Goal: Use online tool/utility: Utilize a website feature to perform a specific function

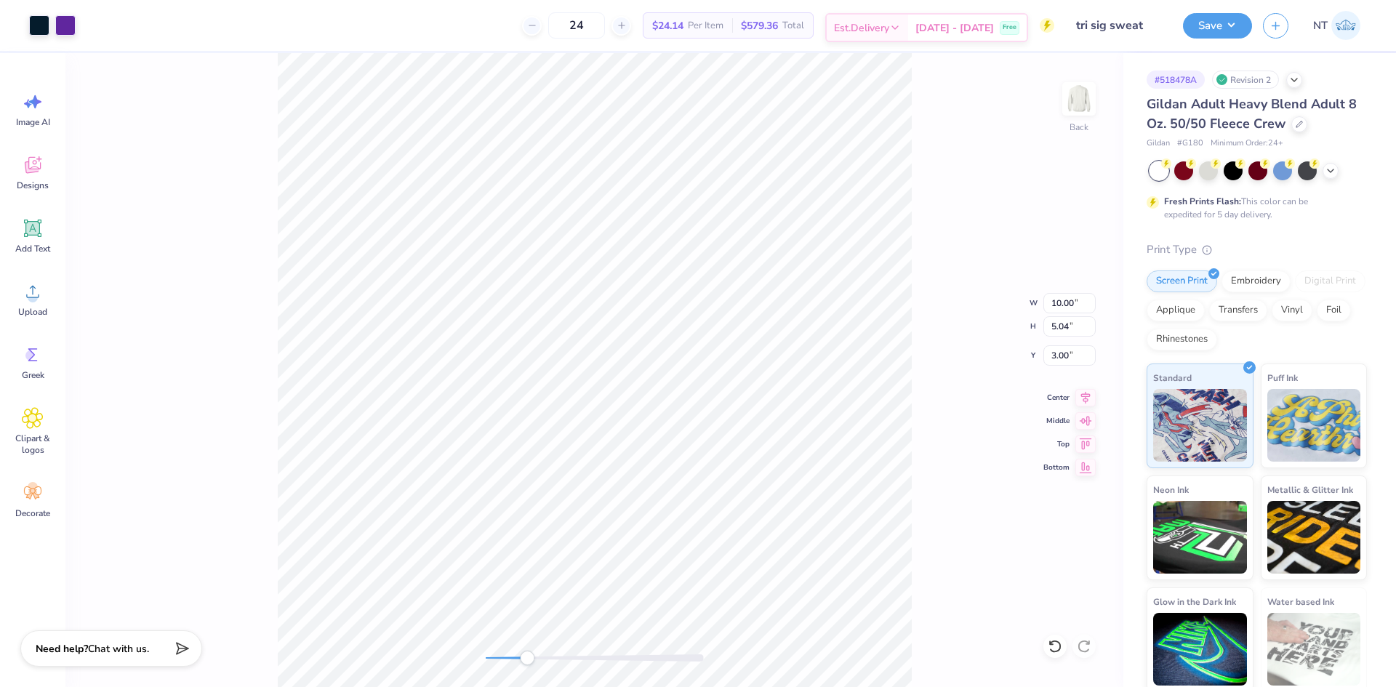
type input "8.86"
type input "4.46"
type input "3.58"
click at [656, 385] on li "Download vector" at bounding box center [668, 390] width 114 height 28
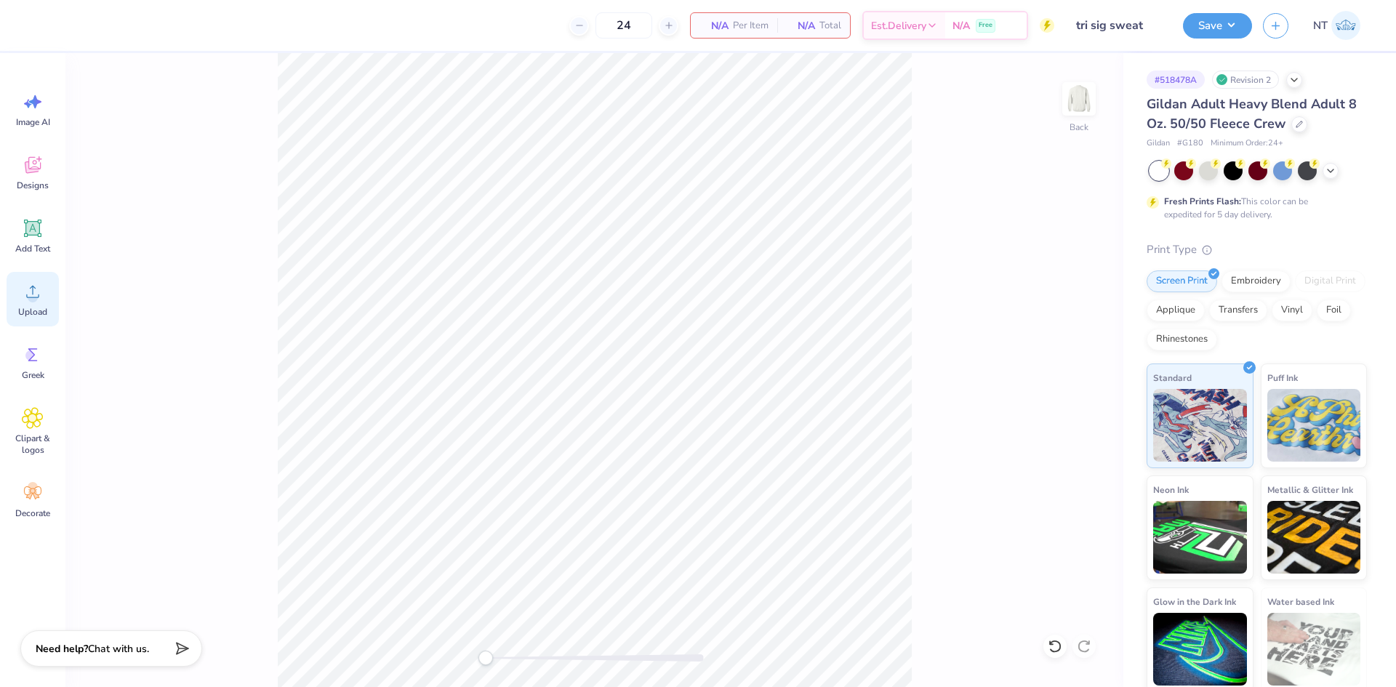
click at [39, 303] on div "Upload" at bounding box center [33, 299] width 52 height 55
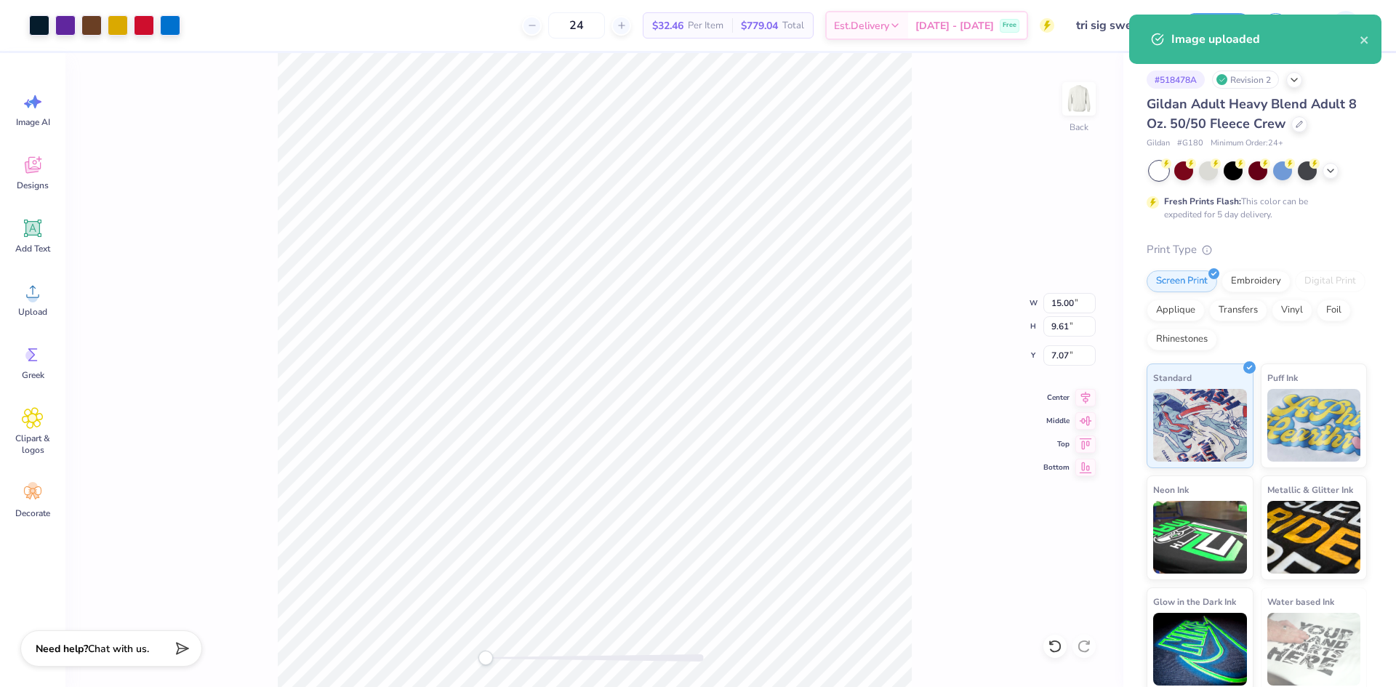
type input "8.81"
type input "5.65"
type input "11.03"
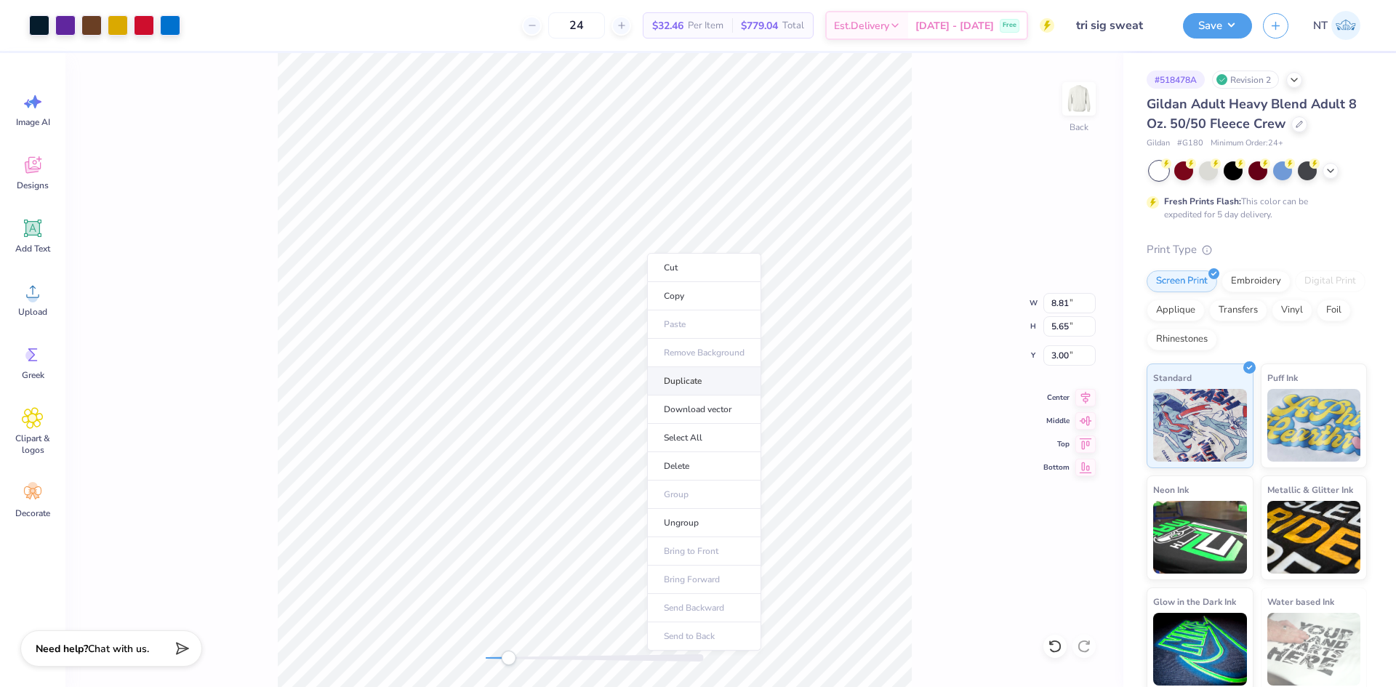
click at [712, 385] on li "Duplicate" at bounding box center [704, 381] width 114 height 28
type input "4.00"
click at [659, 527] on li "Group" at bounding box center [661, 528] width 114 height 28
click at [1063, 300] on input "8.81" at bounding box center [1070, 303] width 52 height 20
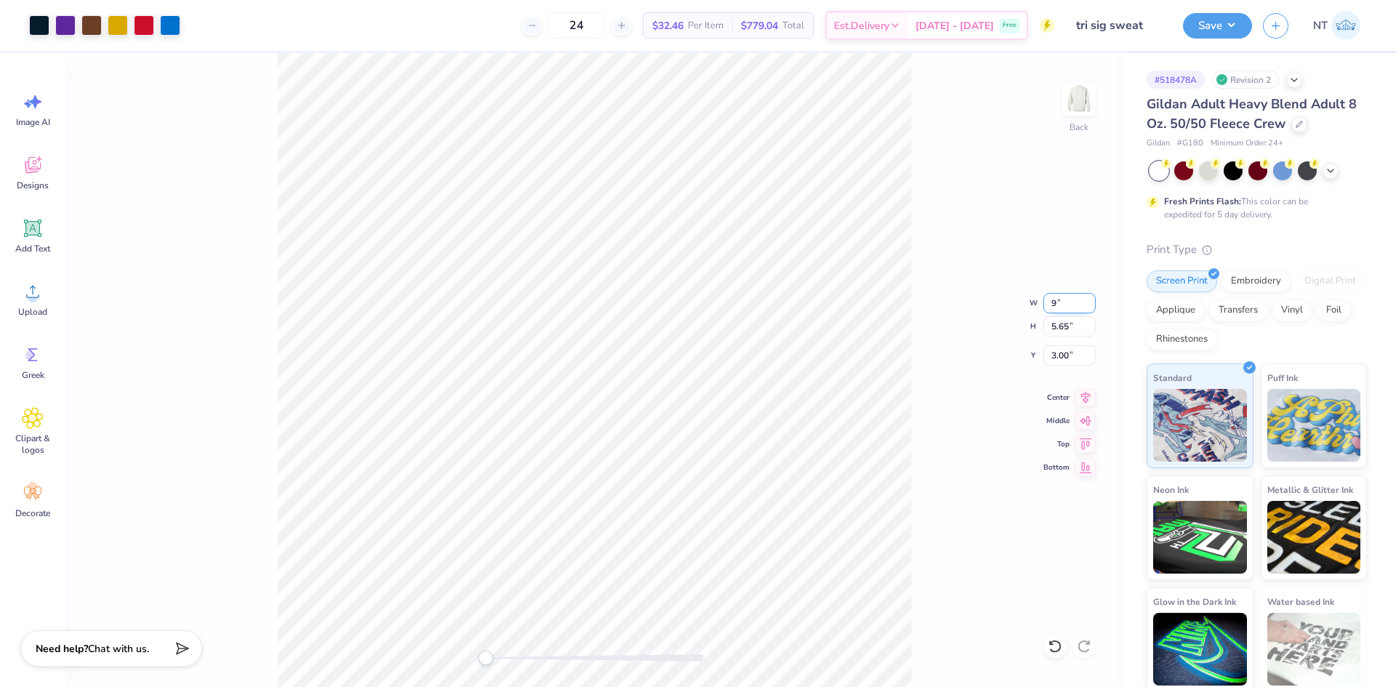
type input "9.00"
type input "5.77"
click at [1060, 352] on input "2.94" at bounding box center [1070, 355] width 52 height 20
type input "3"
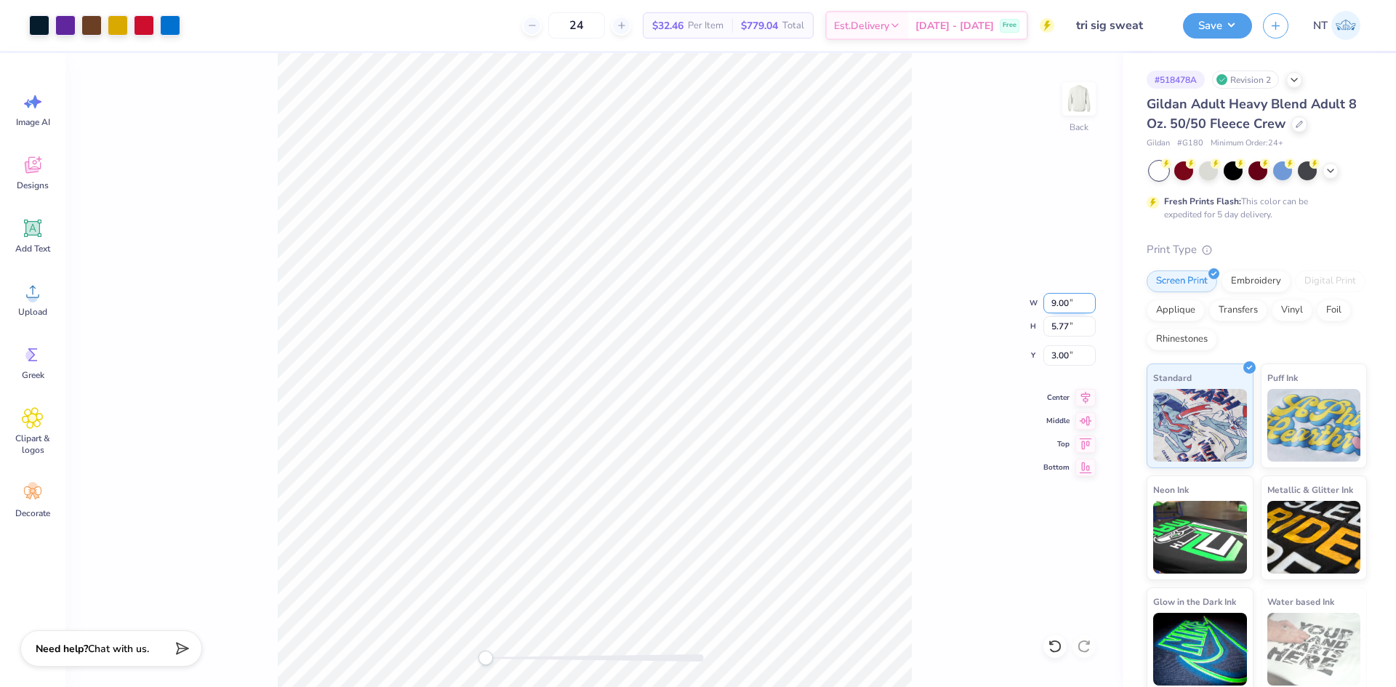
click at [1060, 303] on input "9.00" at bounding box center [1070, 303] width 52 height 20
type input "10.00"
type input "6.41"
click at [1060, 360] on input "2.68" at bounding box center [1070, 355] width 52 height 20
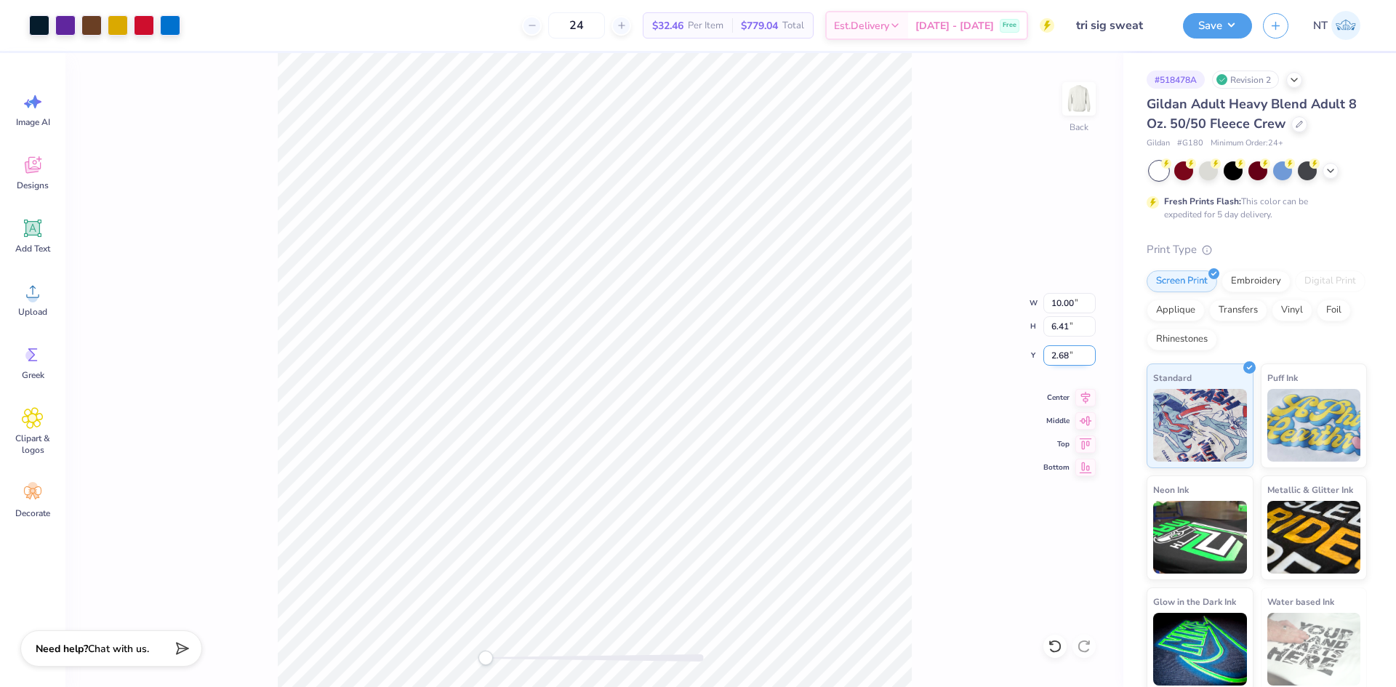
click at [1060, 360] on input "2.68" at bounding box center [1070, 355] width 52 height 20
type input "3"
click at [1209, 15] on button "Save" at bounding box center [1217, 23] width 69 height 25
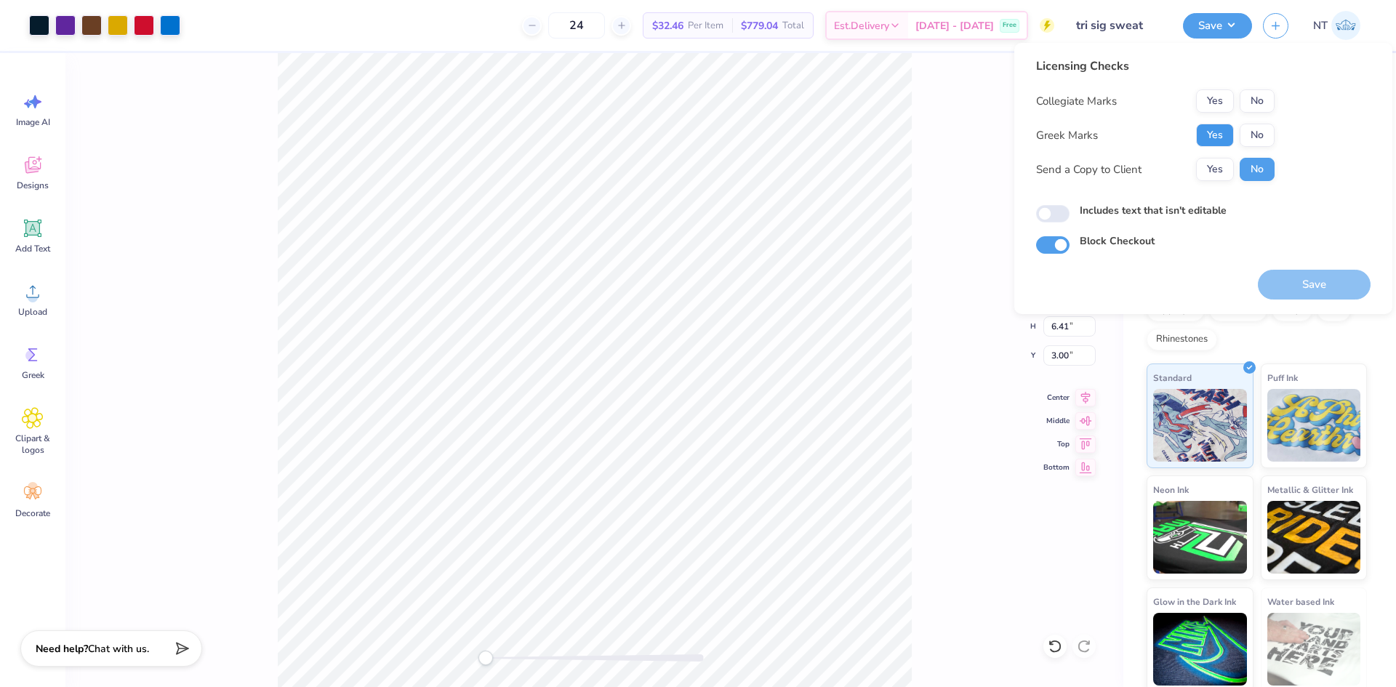
click at [1221, 142] on button "Yes" at bounding box center [1215, 135] width 38 height 23
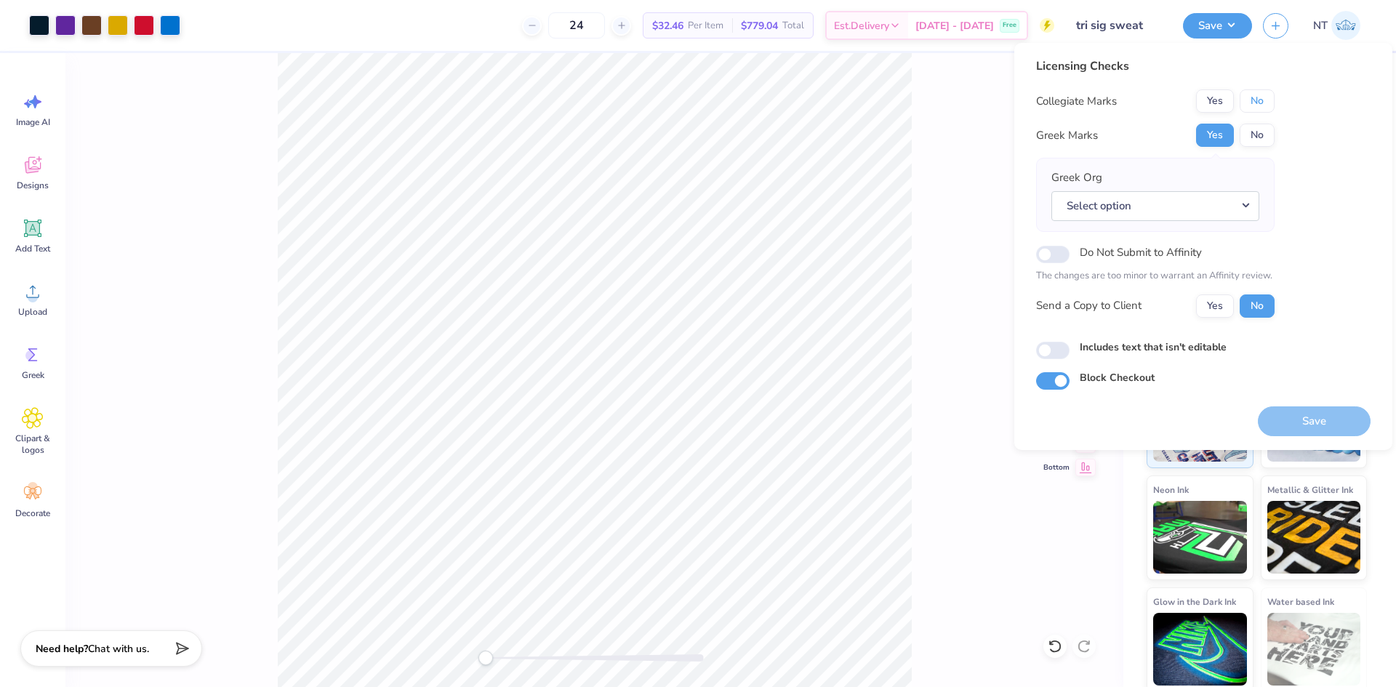
click at [1261, 93] on button "No" at bounding box center [1257, 100] width 35 height 23
click at [1194, 210] on button "Select option" at bounding box center [1156, 206] width 208 height 30
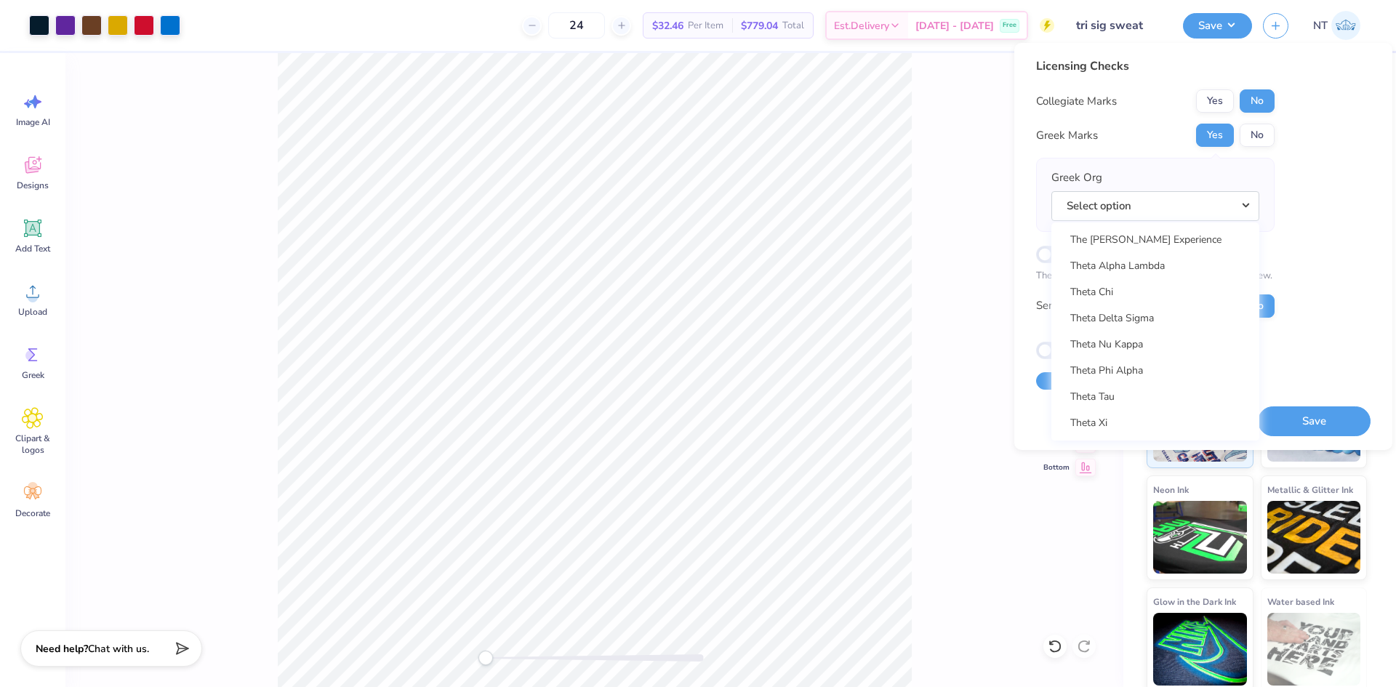
scroll to position [10910, 0]
click at [1123, 327] on link "Tri Sigma" at bounding box center [1156, 328] width 196 height 24
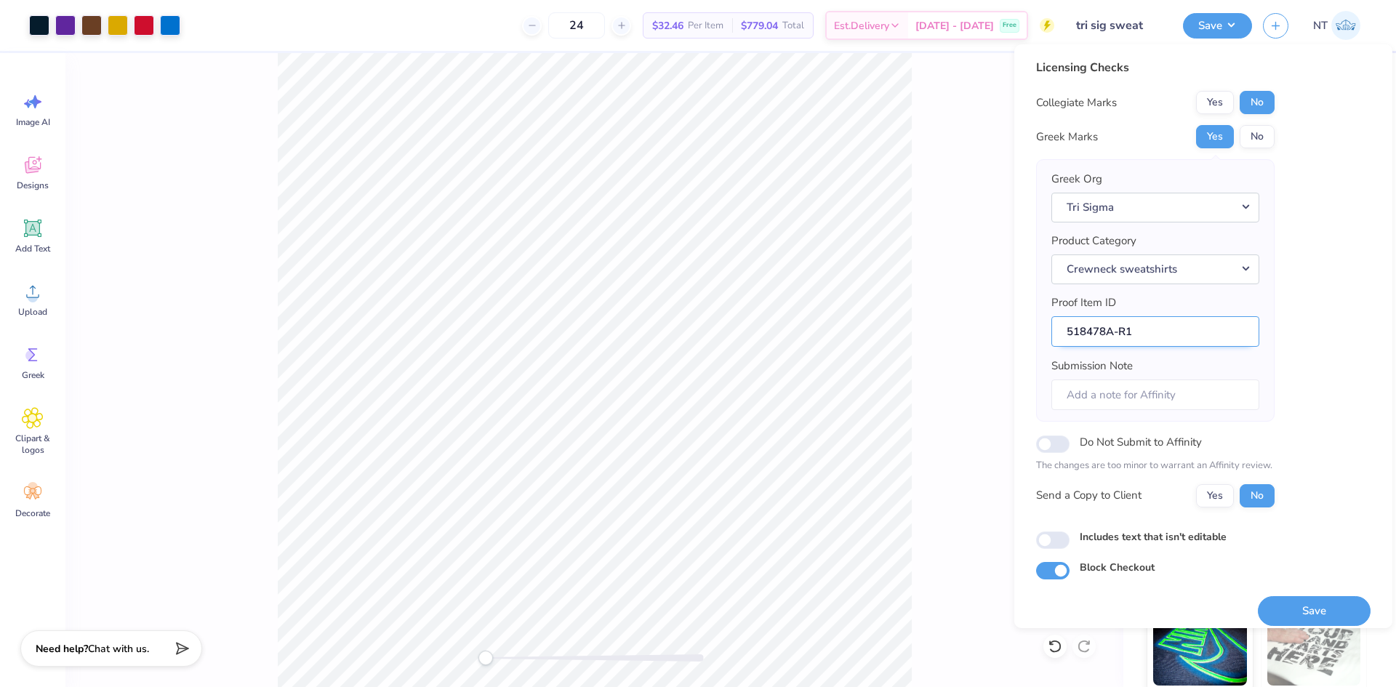
scroll to position [12, 0]
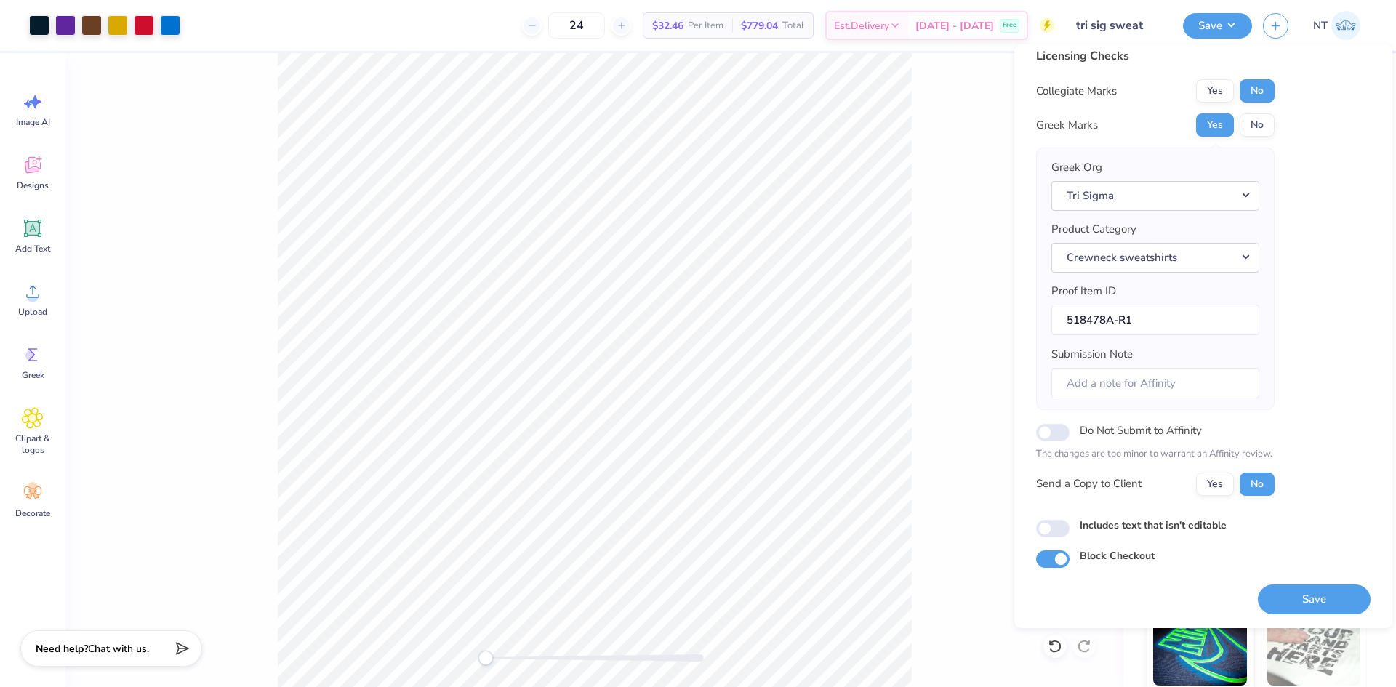
click at [1175, 526] on label "Includes text that isn't editable" at bounding box center [1153, 525] width 147 height 15
click at [1070, 526] on input "Includes text that isn't editable" at bounding box center [1052, 528] width 33 height 17
checkbox input "true"
click at [1272, 597] on button "Save" at bounding box center [1314, 600] width 113 height 30
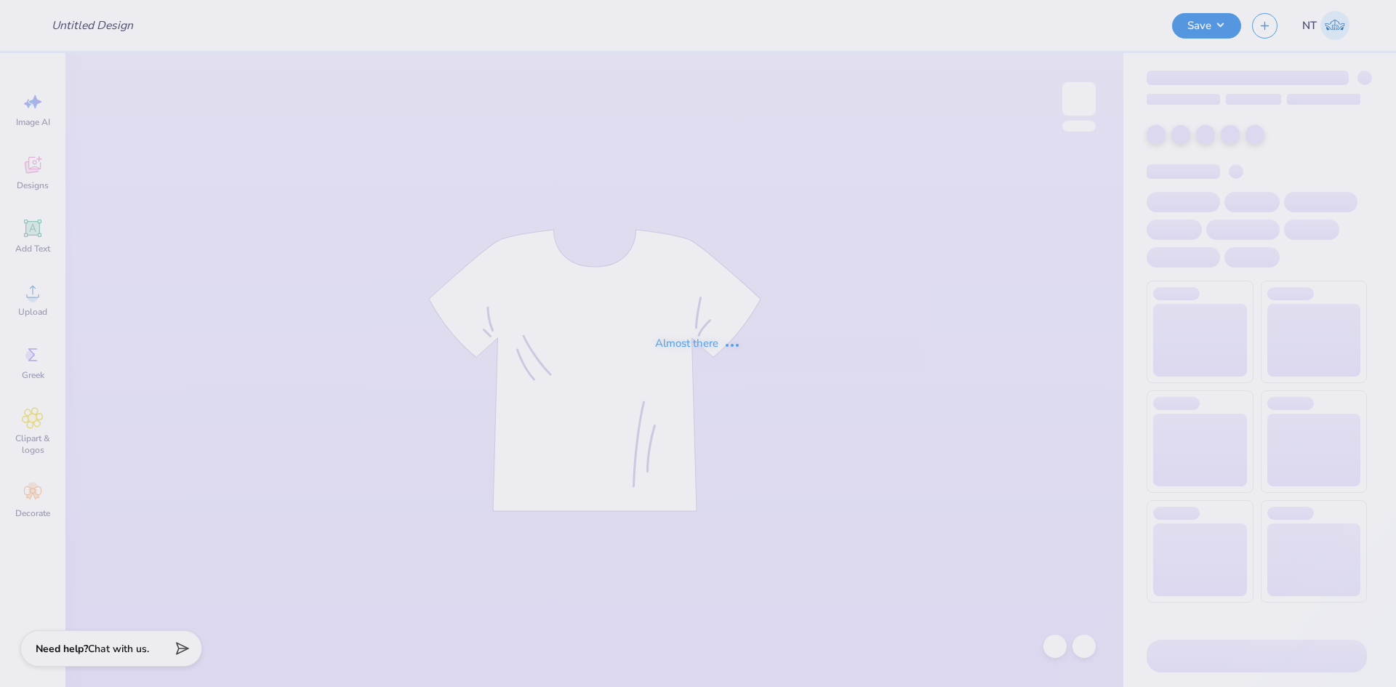
type input "tri sig sweat"
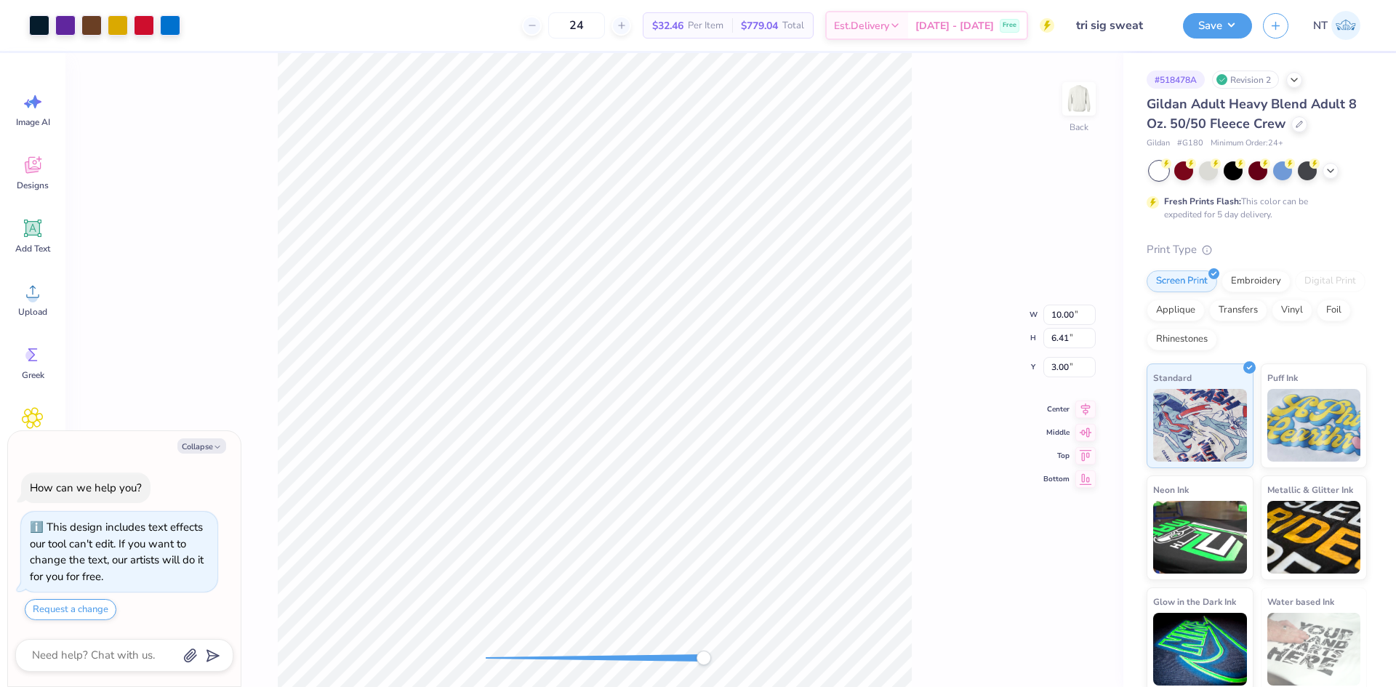
type textarea "x"
type input "0.28"
type input "0.10"
type input "4.77"
click at [42, 19] on div at bounding box center [39, 24] width 20 height 20
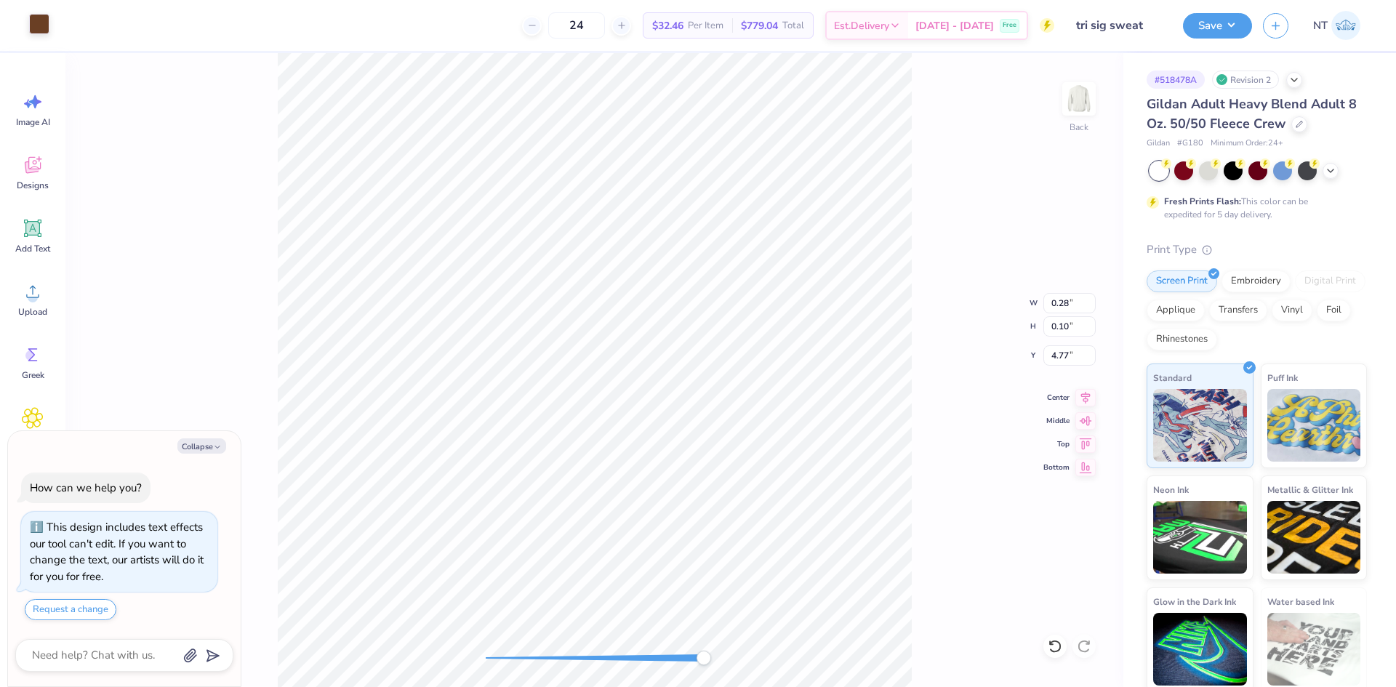
type textarea "x"
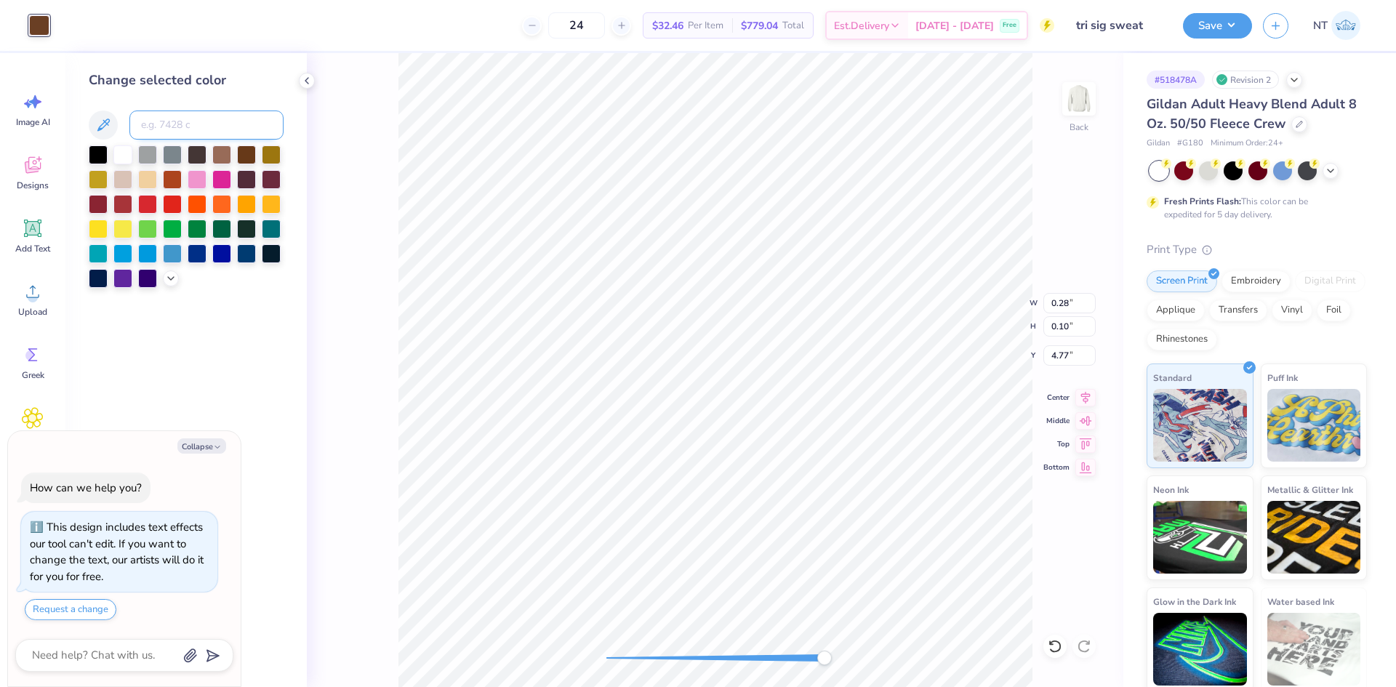
click at [170, 126] on input at bounding box center [206, 125] width 154 height 29
type input "186"
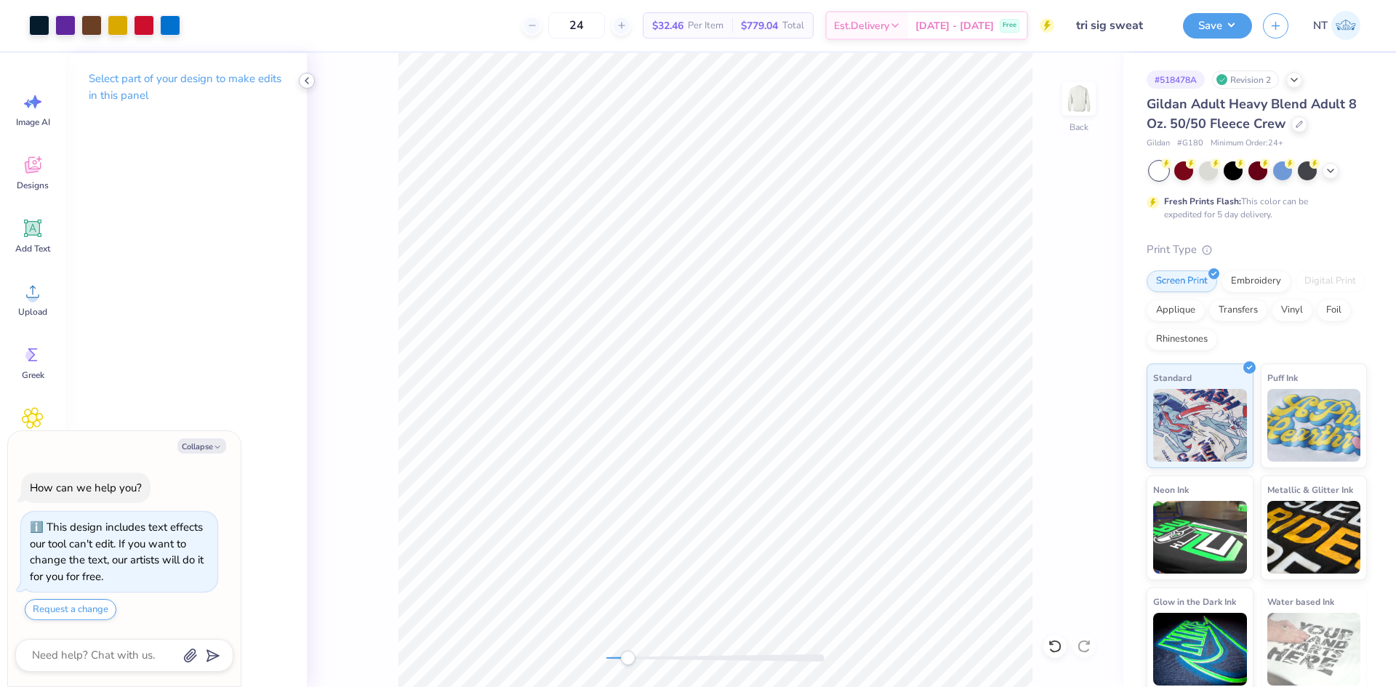
click at [303, 76] on icon at bounding box center [307, 81] width 12 height 12
click at [639, 460] on li "Group" at bounding box center [661, 466] width 114 height 28
click at [221, 448] on icon "button" at bounding box center [217, 447] width 9 height 9
type textarea "x"
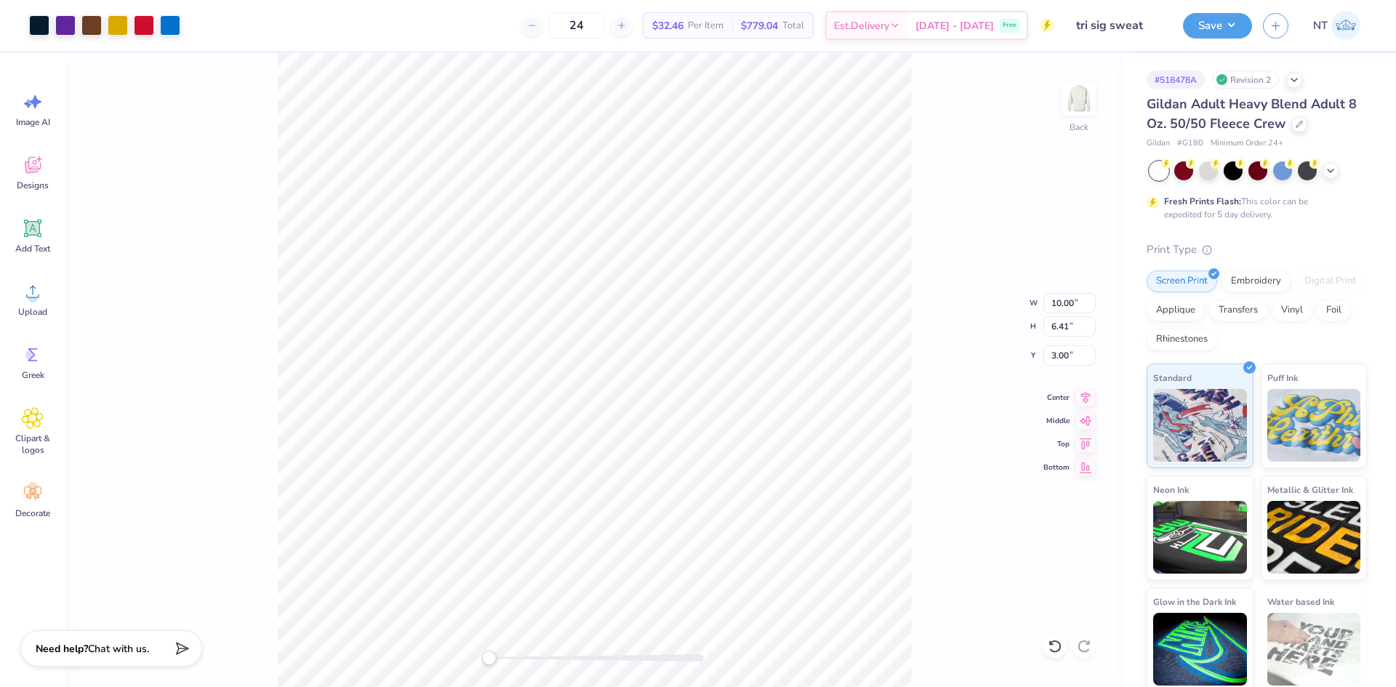
click at [1233, 11] on div "Save NT" at bounding box center [1289, 25] width 213 height 51
click at [1235, 35] on button "Save" at bounding box center [1217, 23] width 69 height 25
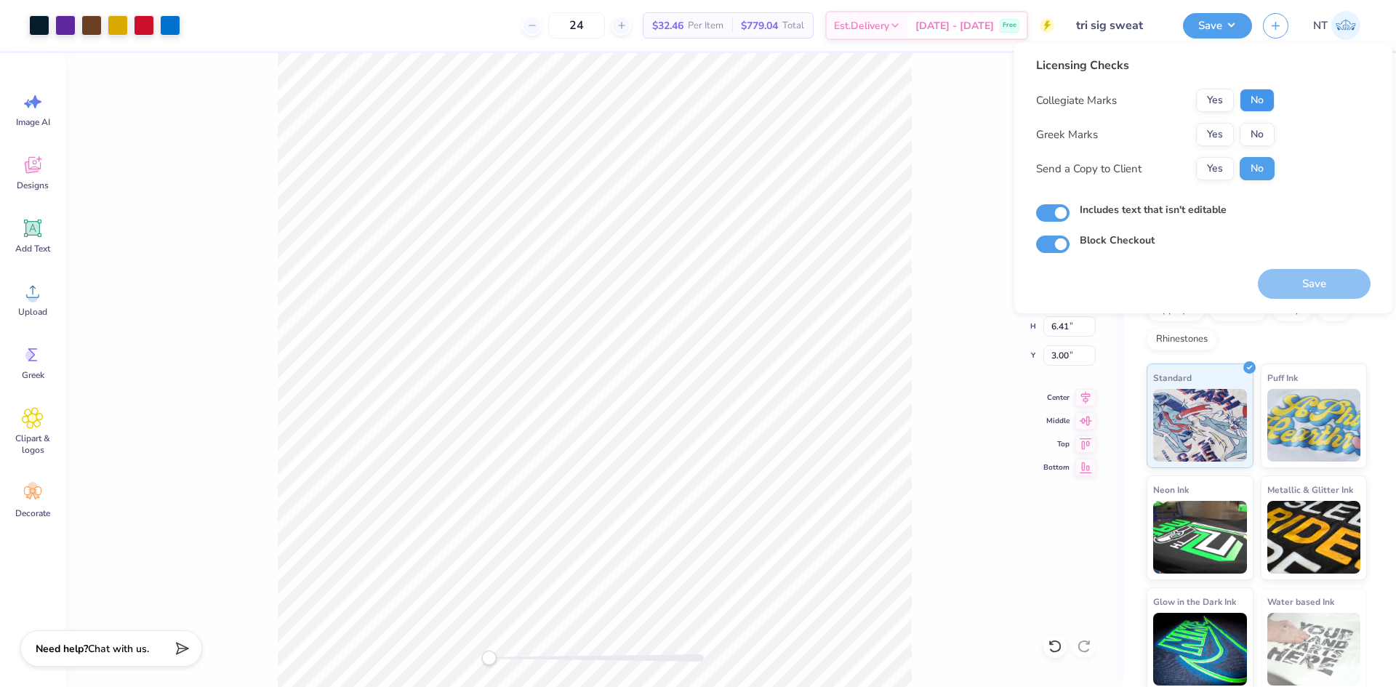
click at [1252, 95] on button "No" at bounding box center [1257, 100] width 35 height 23
click at [1215, 129] on button "Yes" at bounding box center [1215, 134] width 38 height 23
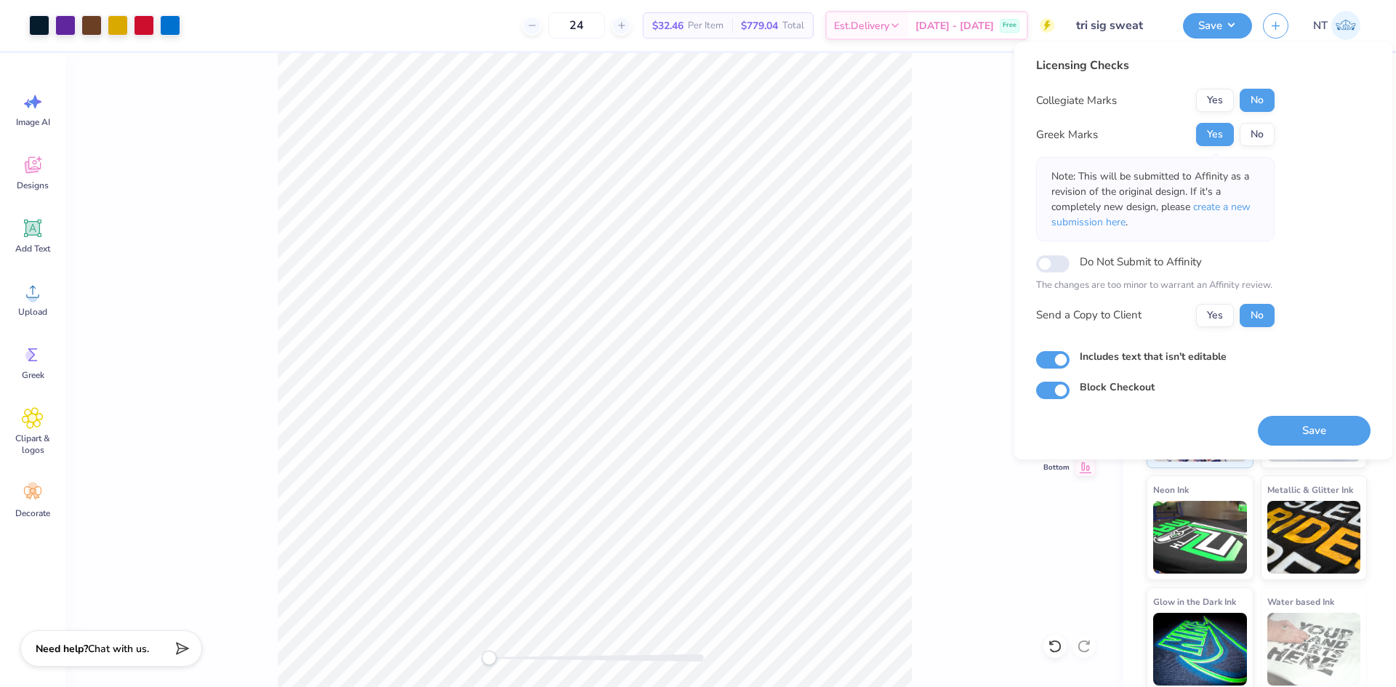
click at [1308, 425] on button "Save" at bounding box center [1314, 431] width 113 height 30
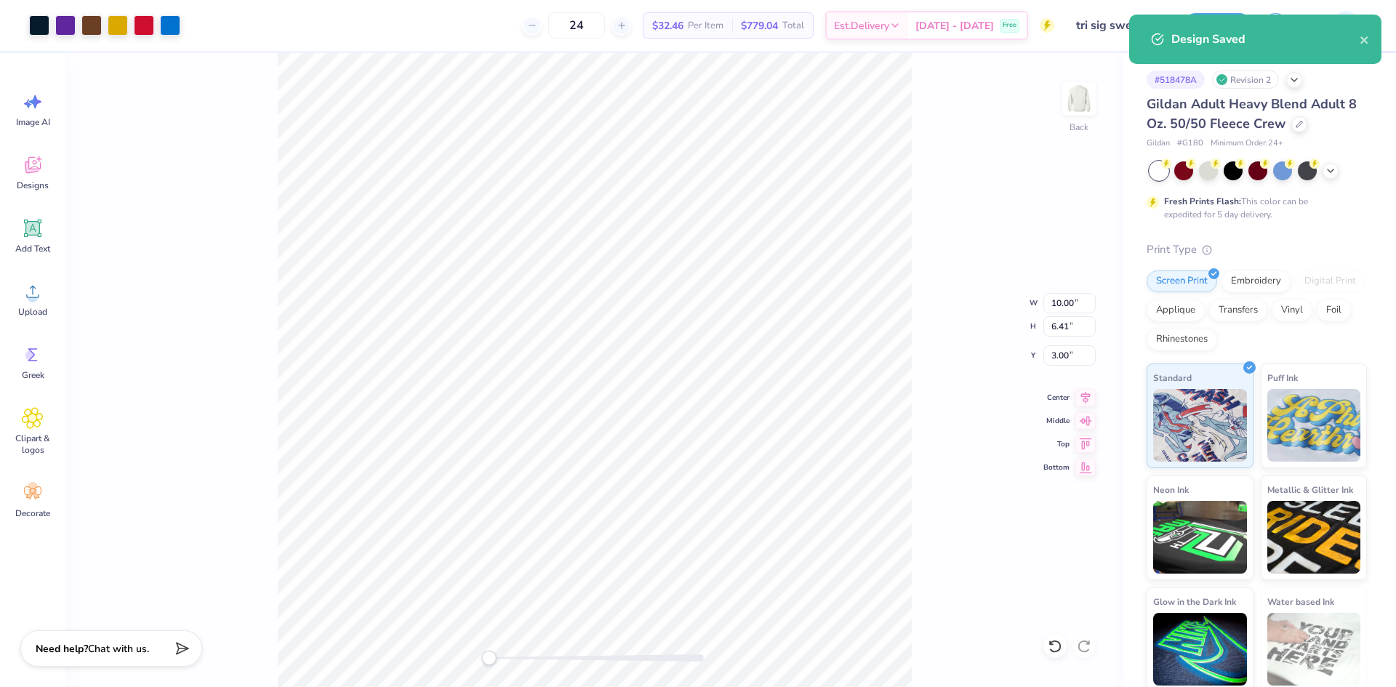
click at [950, 257] on div "Back W 10.00 10.00 " H 6.41 6.41 " Y 3.00 3.00 " Center Middle Top Bottom" at bounding box center [594, 370] width 1058 height 634
click at [1360, 39] on icon "close" at bounding box center [1365, 40] width 10 height 12
